Goal: Transaction & Acquisition: Purchase product/service

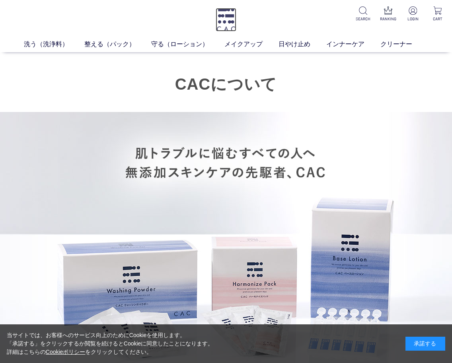
click at [236, 20] on img at bounding box center [226, 19] width 21 height 23
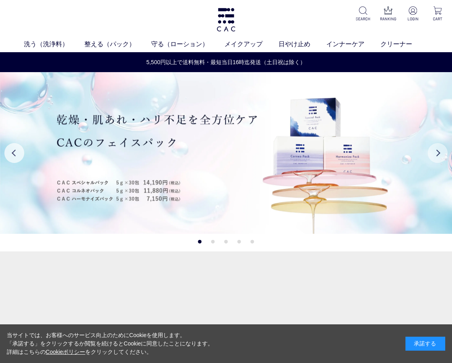
click at [440, 150] on button "Next" at bounding box center [438, 153] width 20 height 20
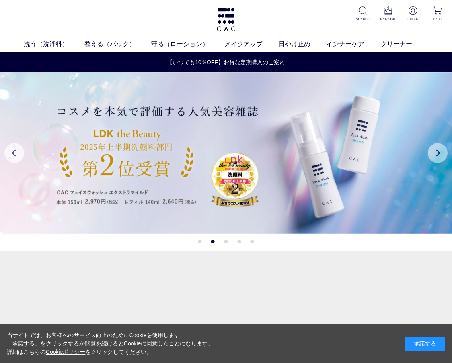
click at [440, 150] on button "Next" at bounding box center [438, 153] width 20 height 20
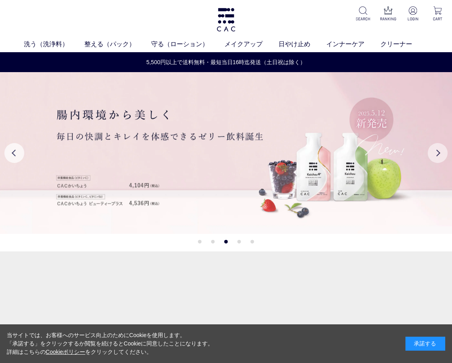
click at [440, 150] on button "Next" at bounding box center [438, 153] width 20 height 20
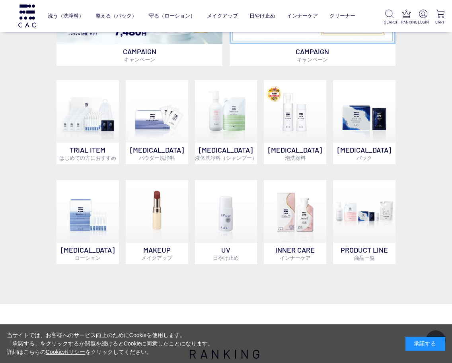
scroll to position [421, 0]
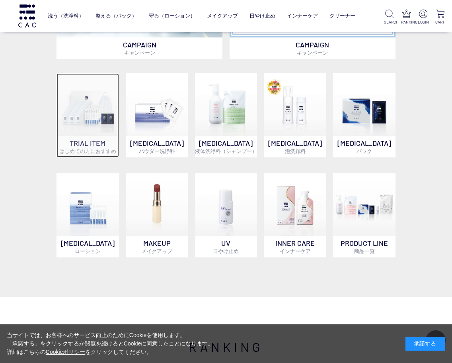
click at [107, 125] on img at bounding box center [88, 104] width 62 height 62
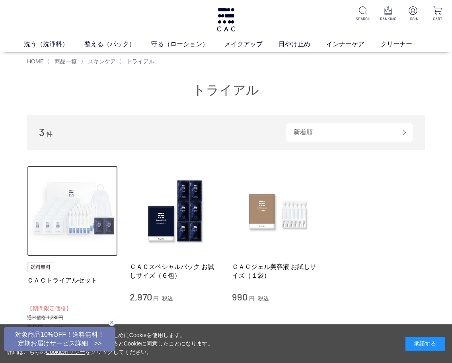
click at [88, 217] on img at bounding box center [72, 211] width 91 height 91
